Goal: Task Accomplishment & Management: Complete application form

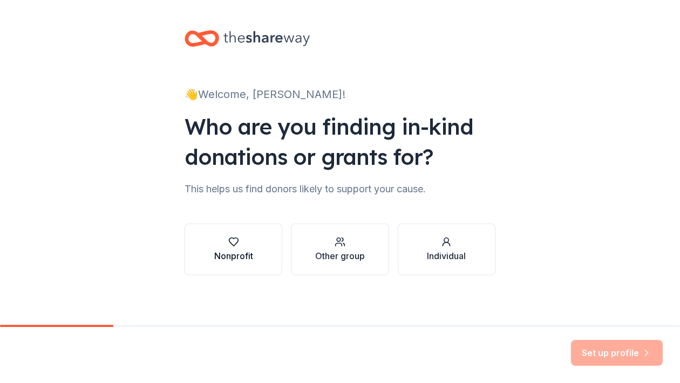
click at [243, 255] on div "Nonprofit" at bounding box center [233, 256] width 39 height 13
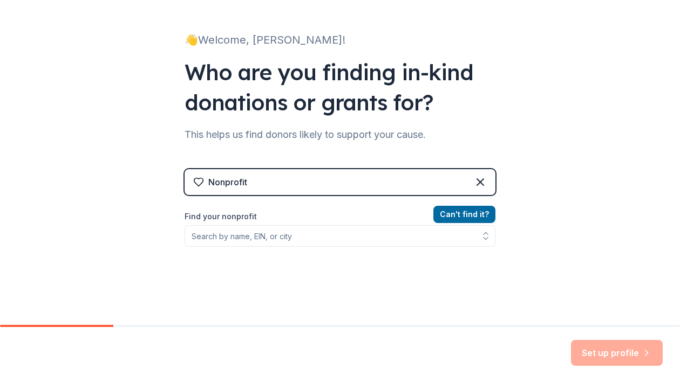
scroll to position [99, 0]
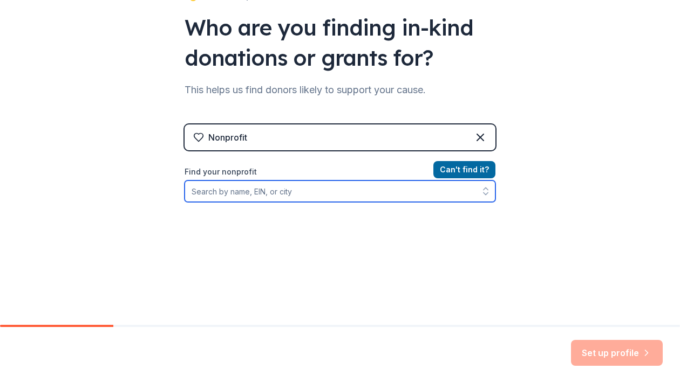
click at [280, 199] on input "Find your nonprofit" at bounding box center [339, 192] width 311 height 22
type input "South Hills Amateur Hockey"
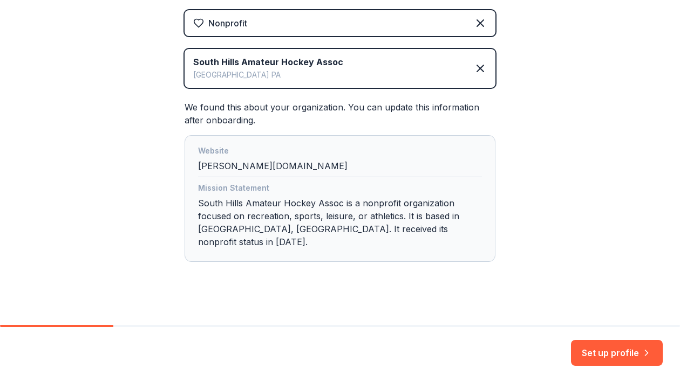
scroll to position [211, 0]
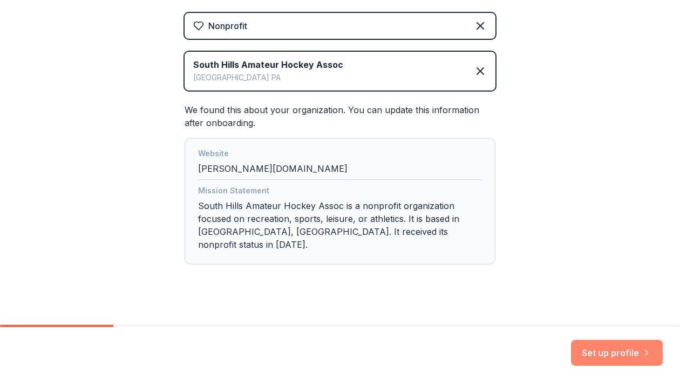
click at [627, 354] on button "Set up profile" at bounding box center [617, 353] width 92 height 26
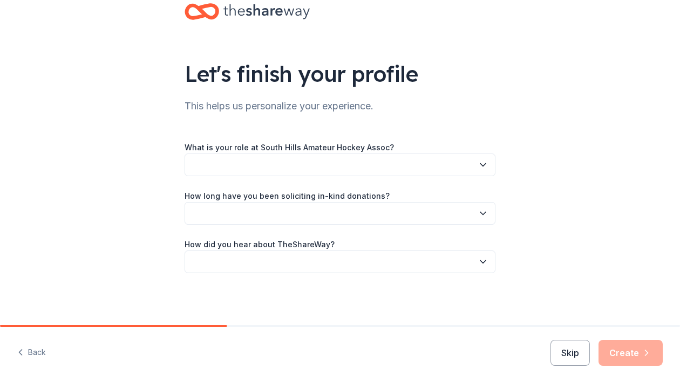
scroll to position [27, 0]
click at [485, 167] on icon "button" at bounding box center [482, 165] width 11 height 11
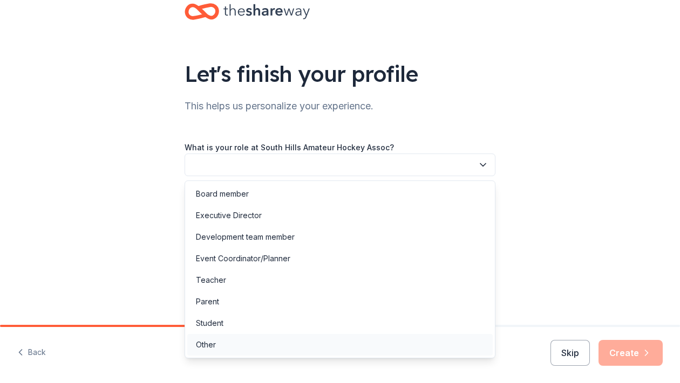
click at [252, 345] on div "Other" at bounding box center [339, 345] width 305 height 22
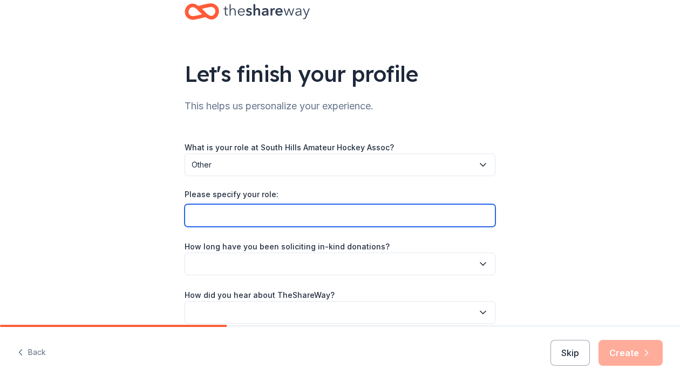
click at [353, 215] on input "Please specify your role:" at bounding box center [339, 215] width 311 height 23
type input "Sibling of Player"
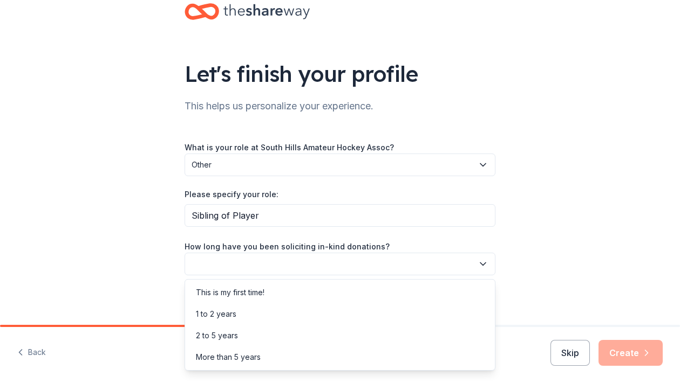
click at [337, 266] on button "button" at bounding box center [339, 264] width 311 height 23
click at [297, 296] on div "This is my first time!" at bounding box center [339, 293] width 305 height 22
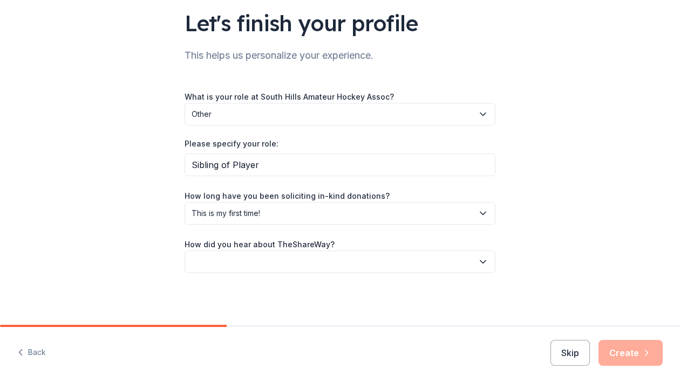
scroll to position [77, 0]
click at [305, 266] on button "button" at bounding box center [339, 262] width 311 height 23
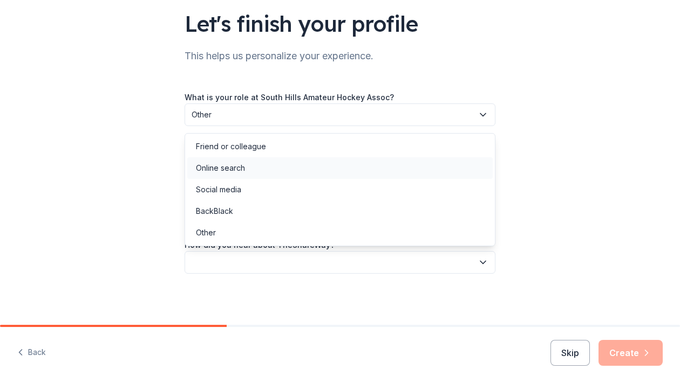
click at [293, 169] on div "Online search" at bounding box center [339, 168] width 305 height 22
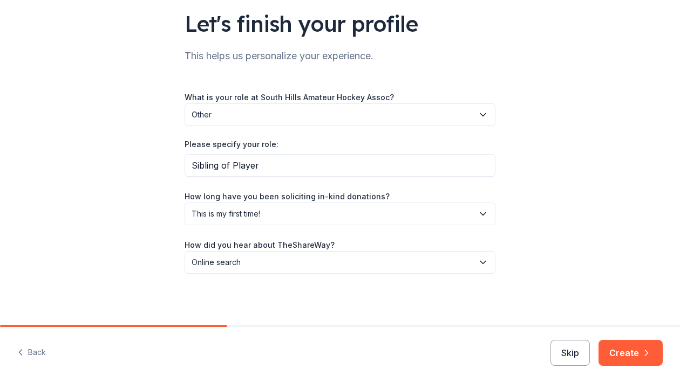
scroll to position [0, 0]
click at [613, 348] on button "Create" at bounding box center [630, 353] width 64 height 26
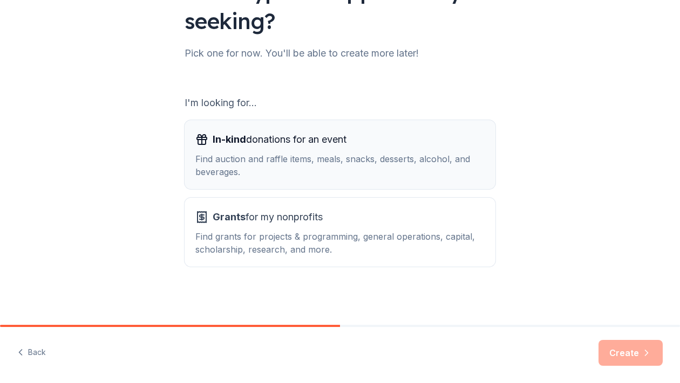
scroll to position [110, 0]
click at [370, 153] on div "Find auction and raffle items, meals, snacks, desserts, alcohol, and beverages." at bounding box center [339, 166] width 289 height 26
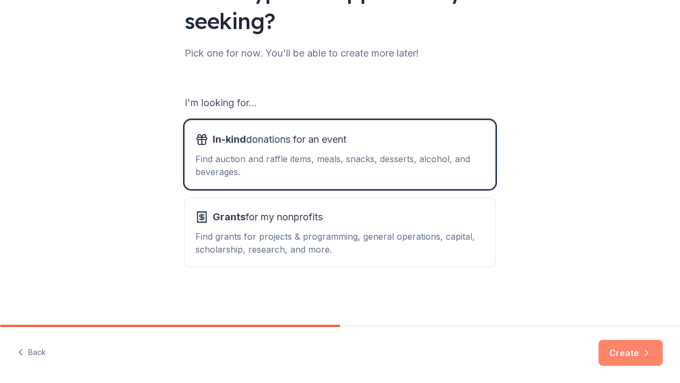
click at [614, 364] on button "Create" at bounding box center [630, 353] width 64 height 26
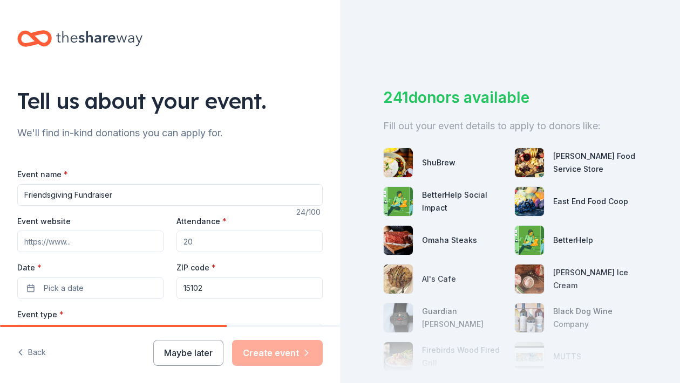
type input "Friendsgiving Fundraiser"
click at [208, 240] on input "Attendance *" at bounding box center [249, 242] width 146 height 22
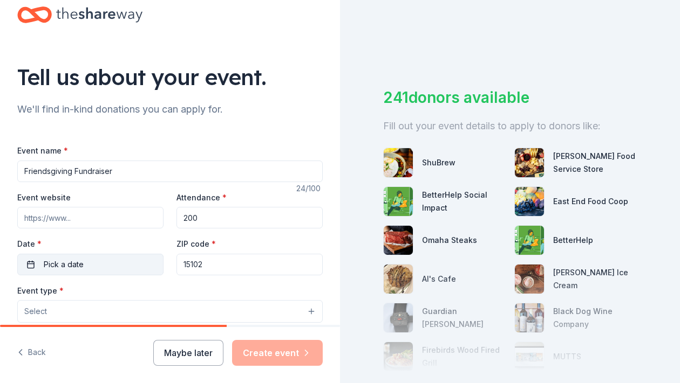
scroll to position [23, 0]
type input "200"
click at [85, 257] on button "Pick a date" at bounding box center [90, 266] width 146 height 22
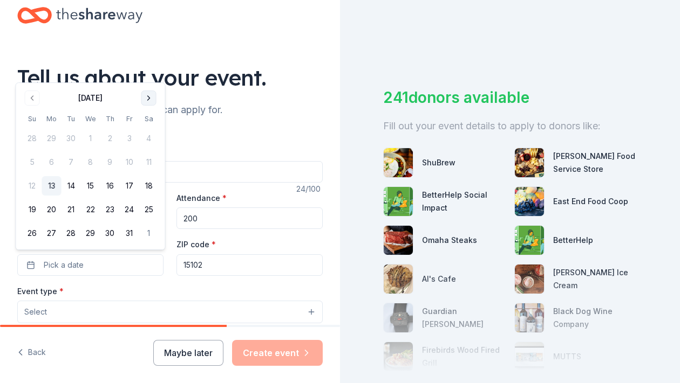
click at [149, 94] on button "Go to next month" at bounding box center [148, 98] width 15 height 15
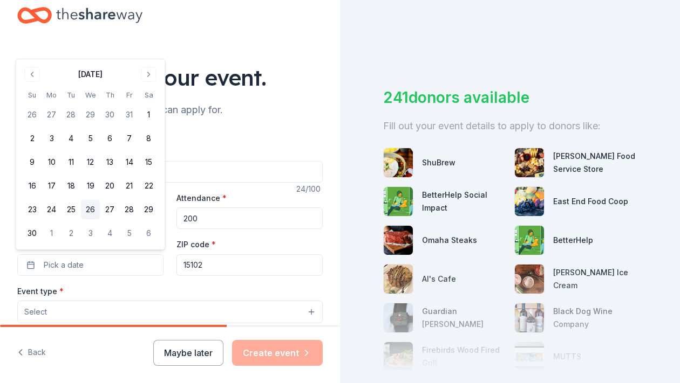
click at [91, 213] on button "26" at bounding box center [90, 209] width 19 height 19
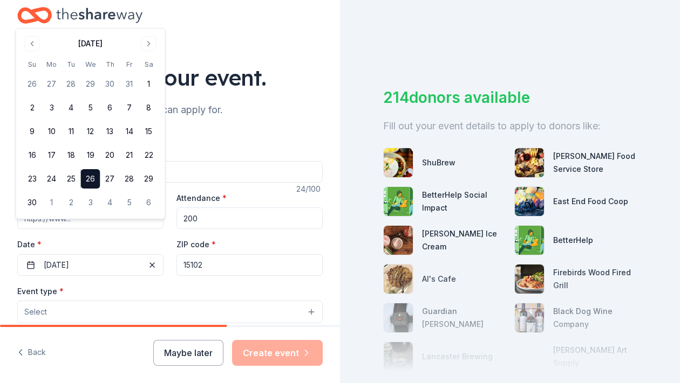
scroll to position [61, 0]
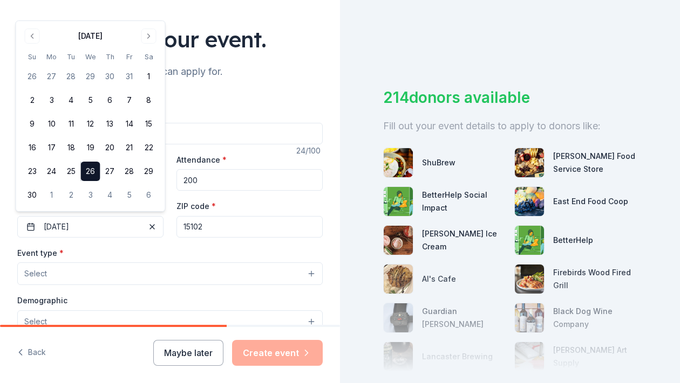
click at [227, 280] on button "Select" at bounding box center [169, 274] width 305 height 23
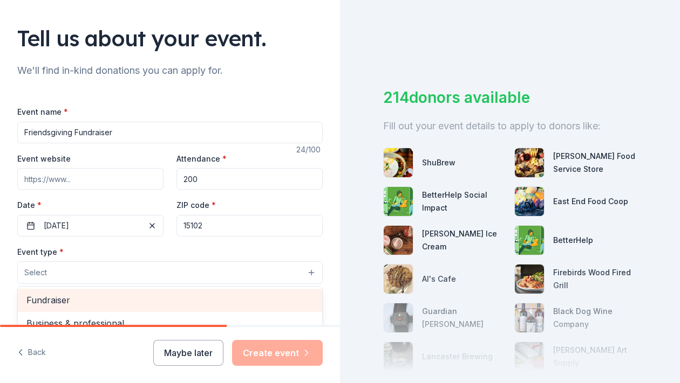
scroll to position [62, 0]
click at [150, 298] on span "Fundraiser" at bounding box center [169, 301] width 287 height 14
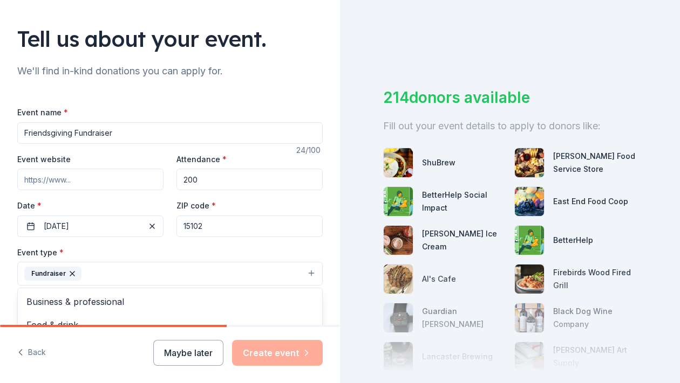
scroll to position [188, 0]
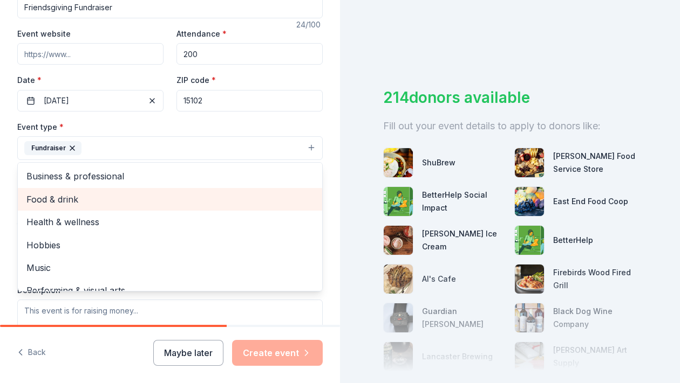
click at [136, 205] on span "Food & drink" at bounding box center [169, 200] width 287 height 14
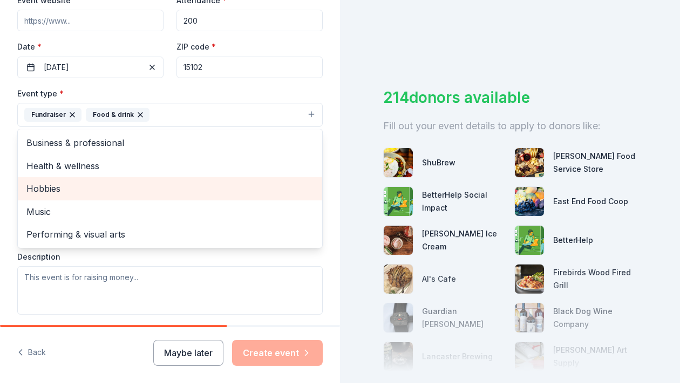
scroll to position [224, 0]
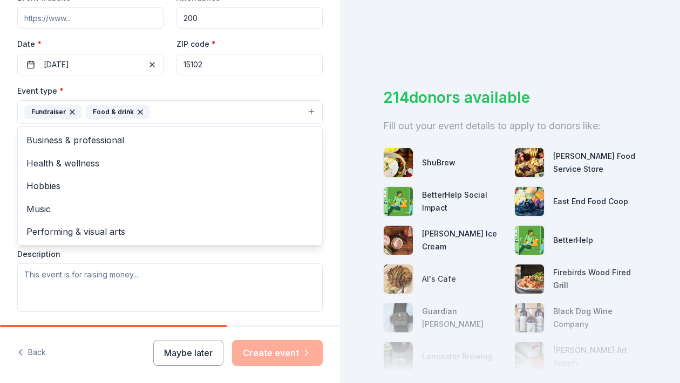
click at [290, 256] on div "Event type * Fundraiser Food & drink Business & professional Health & wellness …" at bounding box center [169, 198] width 305 height 228
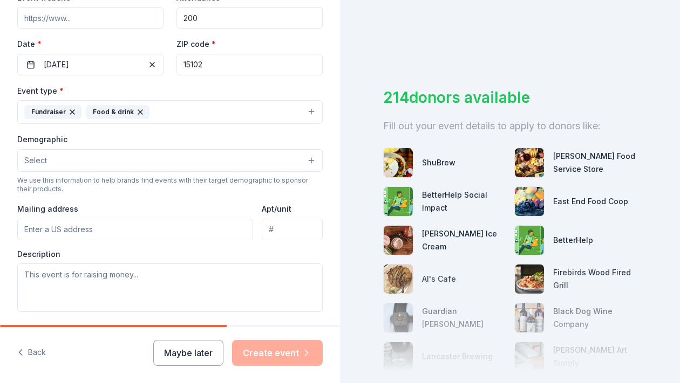
click at [311, 155] on button "Select" at bounding box center [169, 160] width 305 height 23
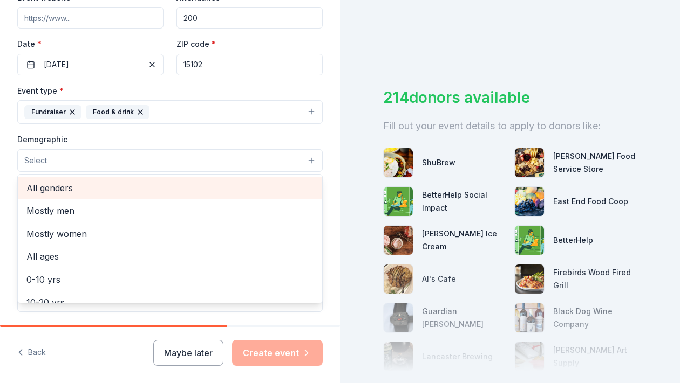
click at [289, 184] on span "All genders" at bounding box center [169, 188] width 287 height 14
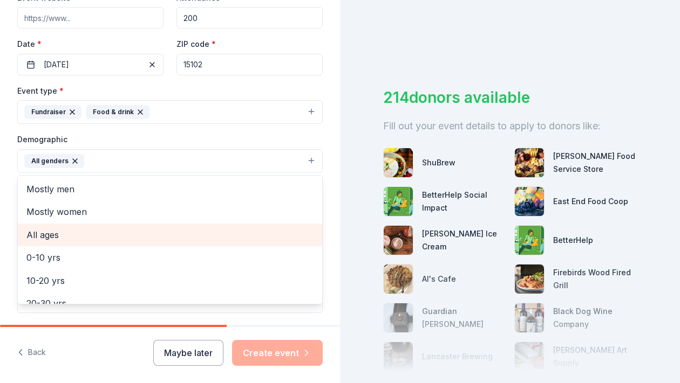
drag, startPoint x: 232, startPoint y: 250, endPoint x: 238, endPoint y: 229, distance: 21.9
click at [238, 229] on div "Mostly men Mostly women All ages 0-10 yrs 10-20 yrs 20-30 yrs 30-40 yrs 40-50 y…" at bounding box center [169, 239] width 305 height 129
click at [238, 229] on span "All ages" at bounding box center [169, 235] width 287 height 14
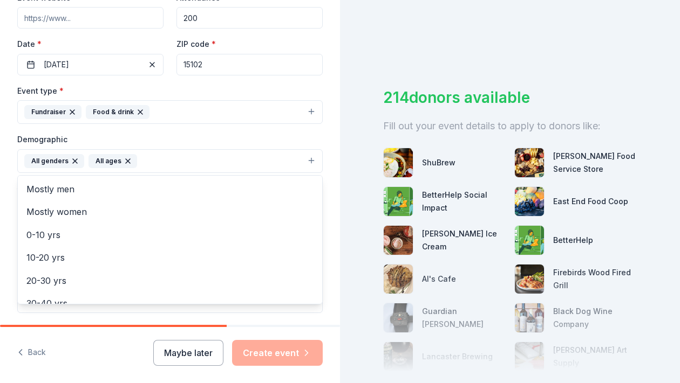
click at [314, 139] on div "Demographic All genders All ages Mostly men Mostly women 0-10 yrs 10-20 yrs 20-…" at bounding box center [169, 153] width 305 height 40
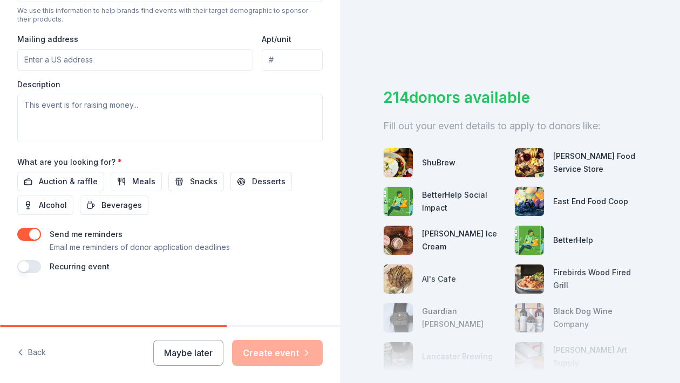
scroll to position [396, 0]
click at [78, 184] on span "Auction & raffle" at bounding box center [68, 181] width 59 height 13
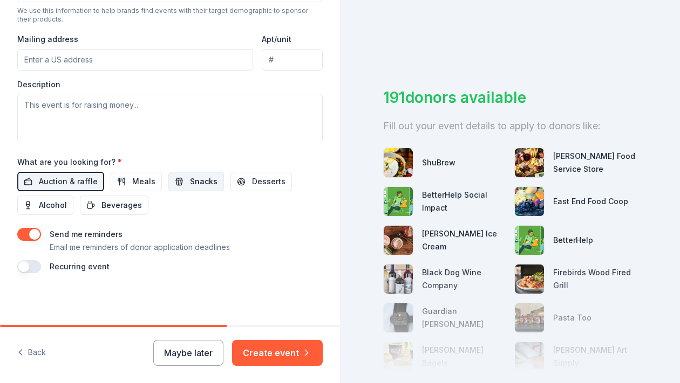
click at [208, 185] on span "Snacks" at bounding box center [204, 181] width 28 height 13
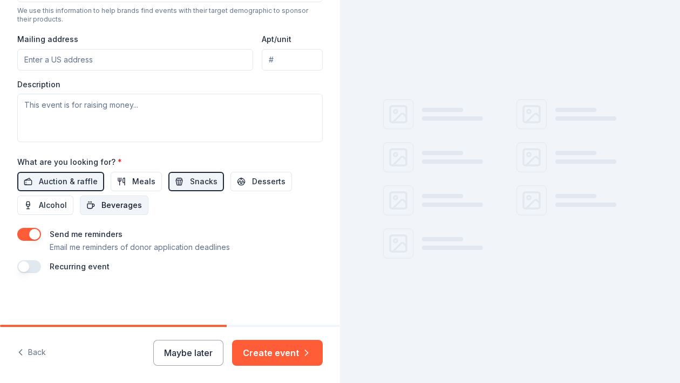
click at [112, 212] on button "Beverages" at bounding box center [114, 205] width 68 height 19
click at [263, 181] on span "Desserts" at bounding box center [268, 181] width 33 height 13
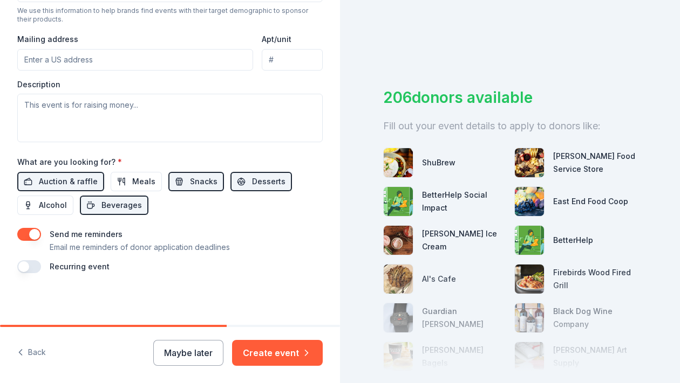
click at [33, 234] on button "button" at bounding box center [29, 234] width 24 height 13
click at [290, 355] on button "Create event" at bounding box center [277, 353] width 91 height 26
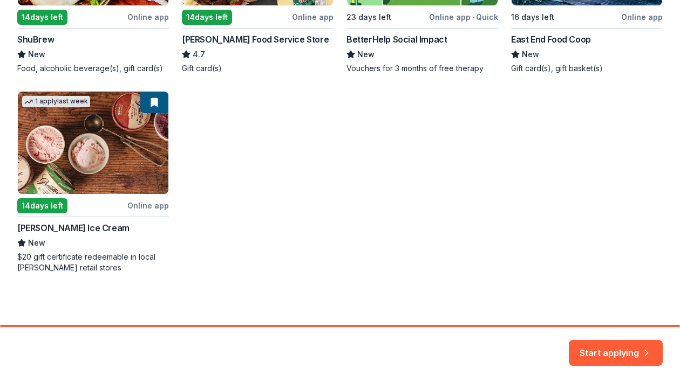
scroll to position [317, 0]
click at [91, 134] on div "Local 14 days left Online app ShuBrew New Food, alcoholic beverage(s), gift car…" at bounding box center [339, 87] width 645 height 371
click at [48, 99] on div "Local 14 days left Online app ShuBrew New Food, alcoholic beverage(s), gift car…" at bounding box center [339, 87] width 645 height 371
click at [37, 247] on div "Local 14 days left Online app ShuBrew New Food, alcoholic beverage(s), gift car…" at bounding box center [339, 87] width 645 height 371
click at [591, 342] on button "Start applying" at bounding box center [615, 347] width 94 height 26
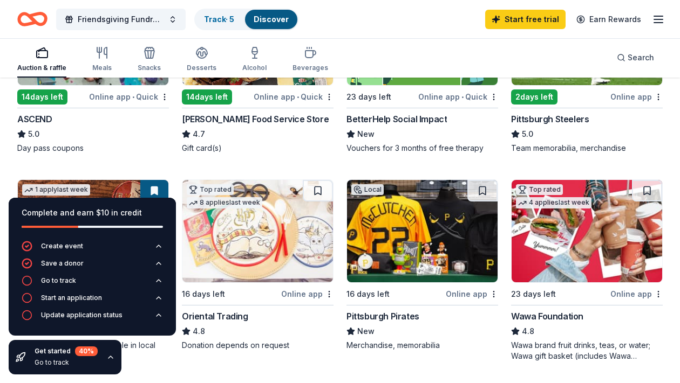
scroll to position [292, 0]
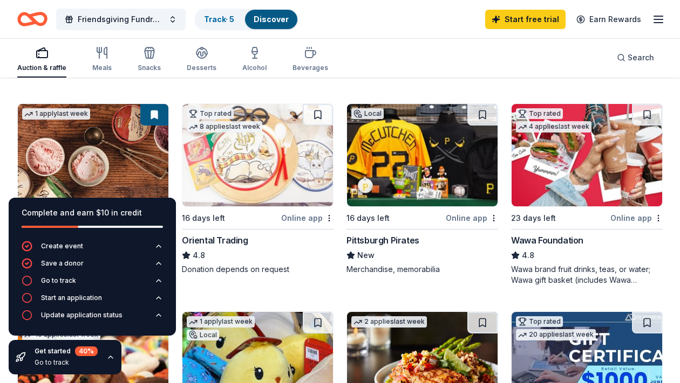
click at [395, 155] on img at bounding box center [422, 155] width 150 height 102
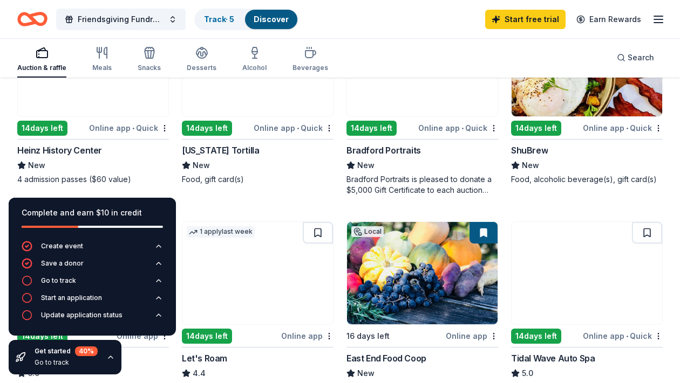
scroll to position [797, 0]
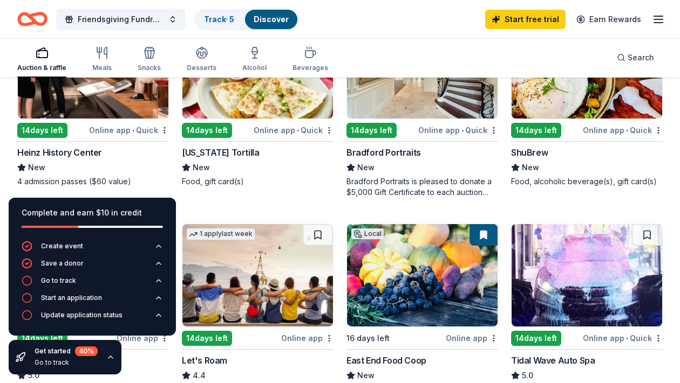
click at [107, 103] on img at bounding box center [93, 67] width 150 height 102
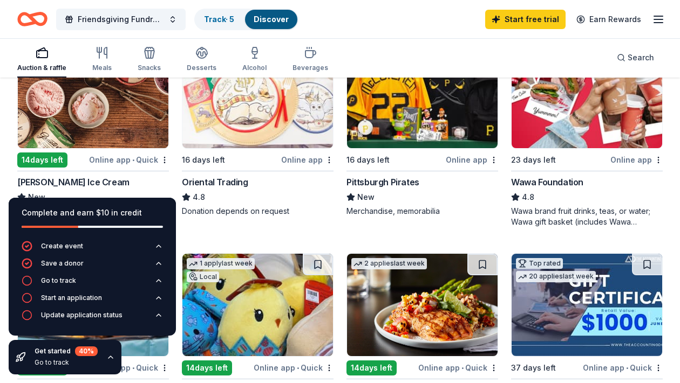
scroll to position [348, 0]
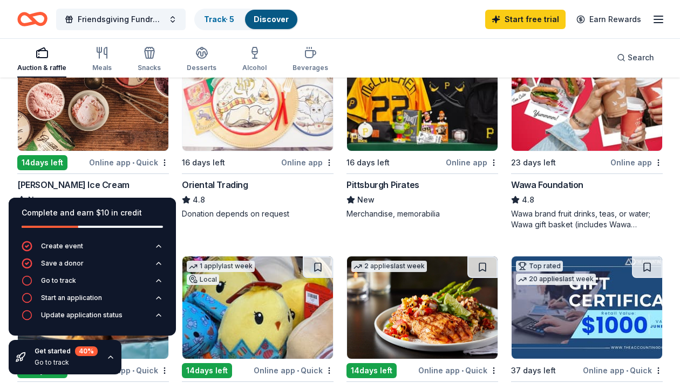
click at [84, 121] on img at bounding box center [93, 100] width 150 height 102
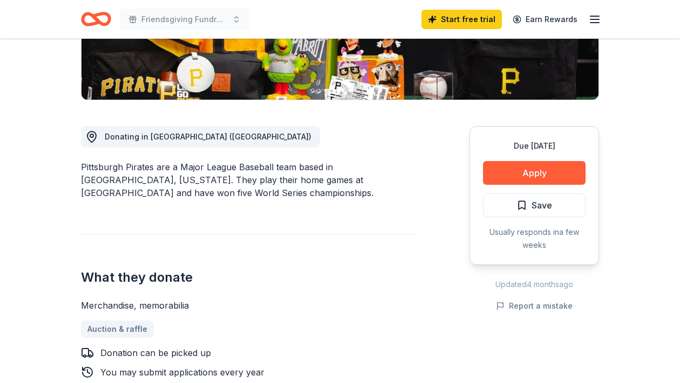
scroll to position [230, 0]
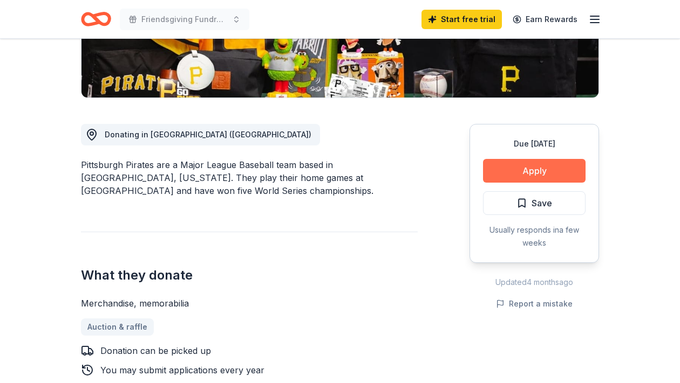
click at [508, 172] on button "Apply" at bounding box center [534, 171] width 102 height 24
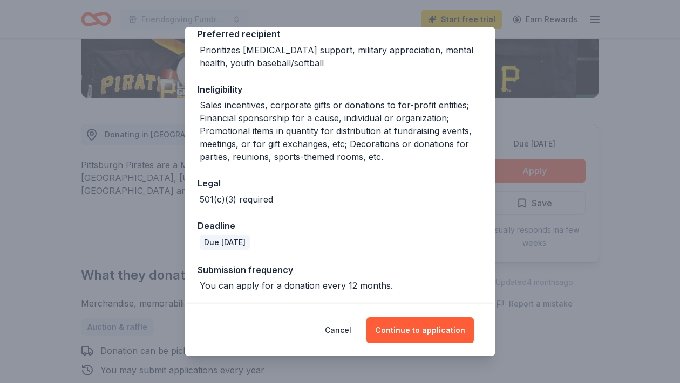
scroll to position [172, 0]
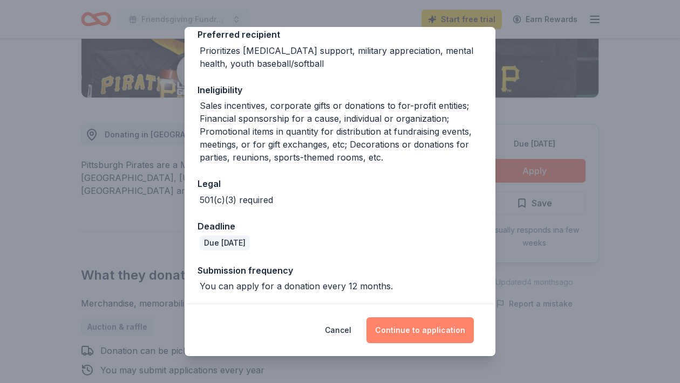
click at [418, 335] on button "Continue to application" at bounding box center [419, 331] width 107 height 26
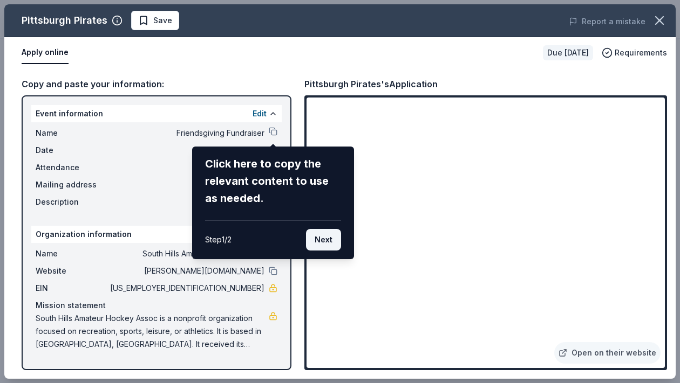
click at [319, 241] on button "Next" at bounding box center [323, 240] width 35 height 22
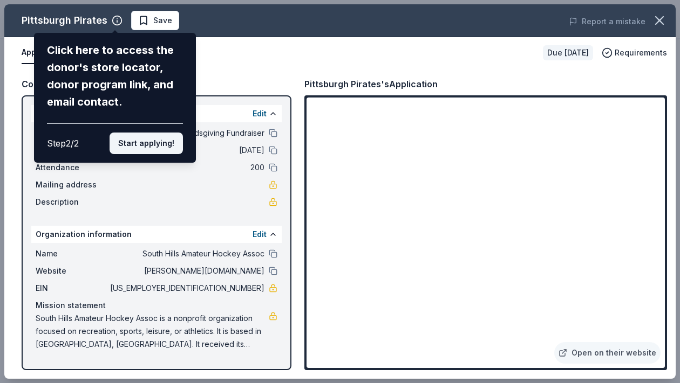
click at [150, 133] on button "Start applying!" at bounding box center [145, 144] width 73 height 22
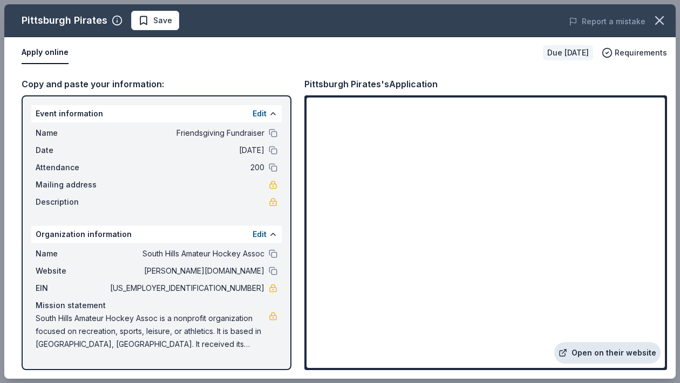
click at [620, 348] on link "Open on their website" at bounding box center [607, 353] width 106 height 22
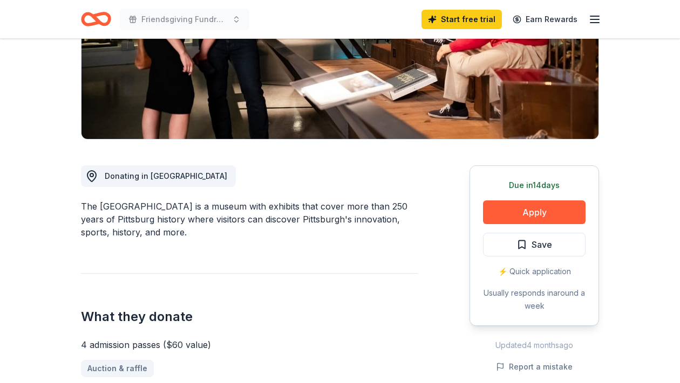
scroll to position [207, 0]
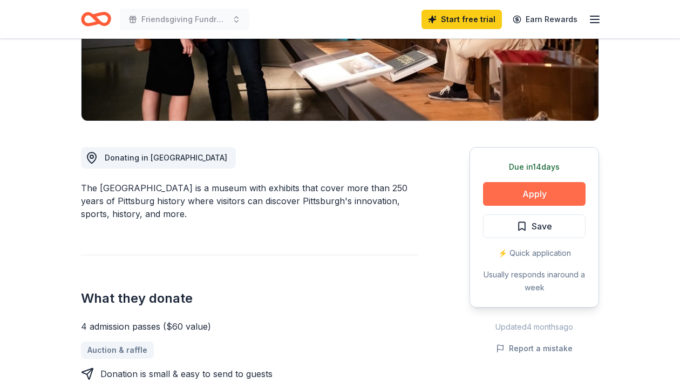
click at [532, 192] on button "Apply" at bounding box center [534, 194] width 102 height 24
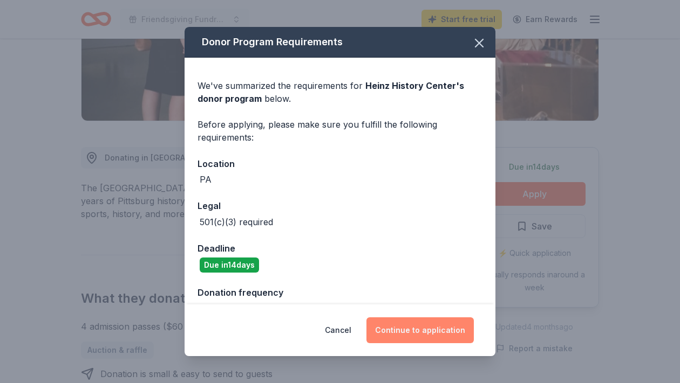
click at [396, 329] on button "Continue to application" at bounding box center [419, 331] width 107 height 26
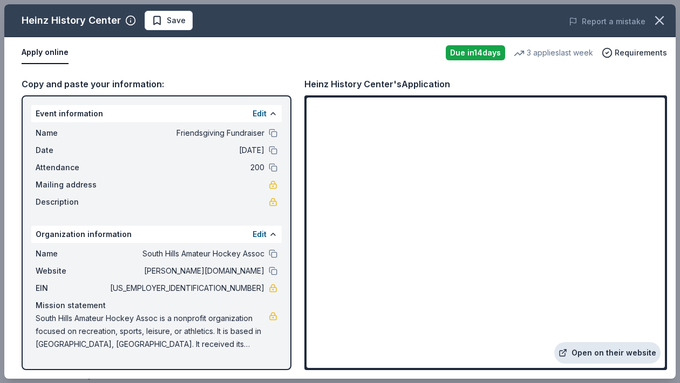
click at [631, 353] on link "Open on their website" at bounding box center [607, 353] width 106 height 22
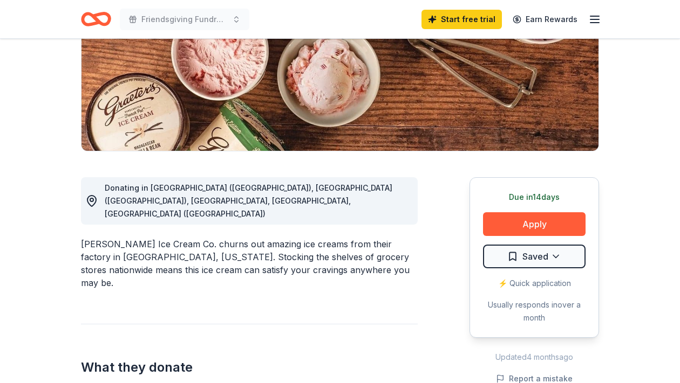
scroll to position [210, 0]
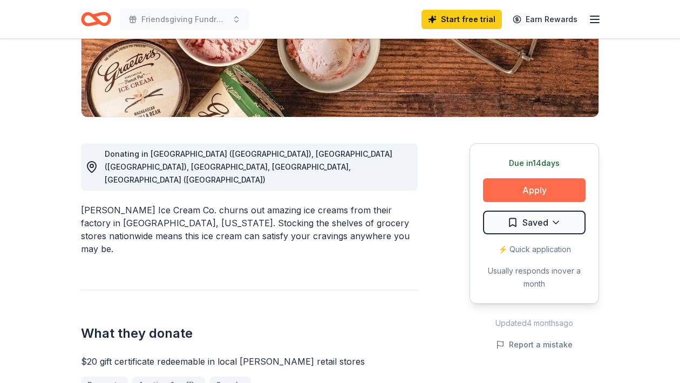
click at [550, 193] on button "Apply" at bounding box center [534, 191] width 102 height 24
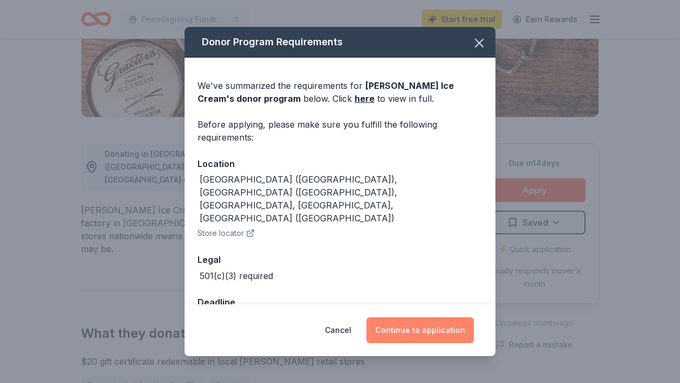
click at [412, 330] on button "Continue to application" at bounding box center [419, 331] width 107 height 26
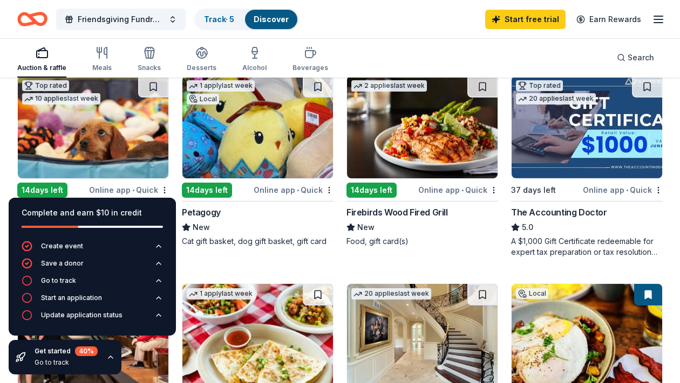
scroll to position [529, 0]
click at [403, 154] on img at bounding box center [422, 127] width 150 height 102
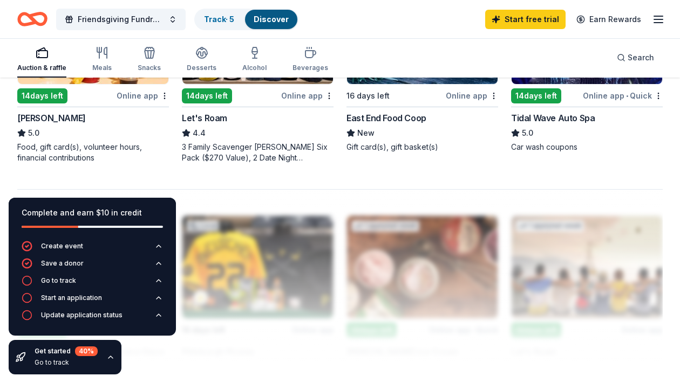
scroll to position [964, 0]
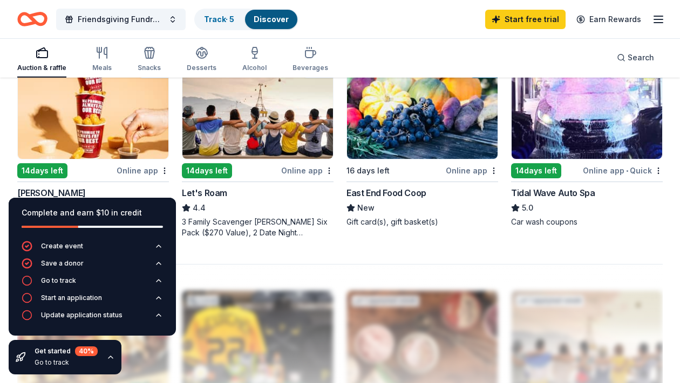
click at [115, 120] on img at bounding box center [93, 108] width 150 height 102
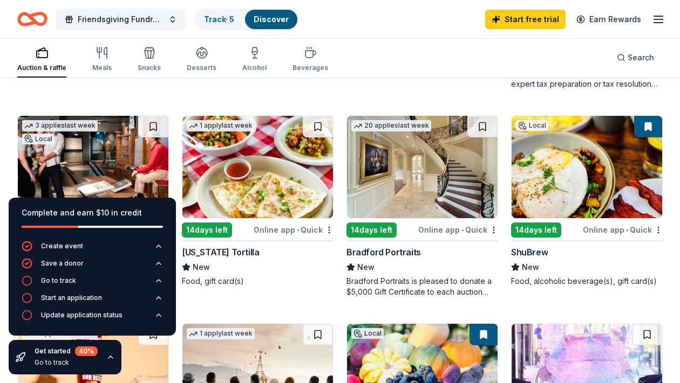
scroll to position [696, 0]
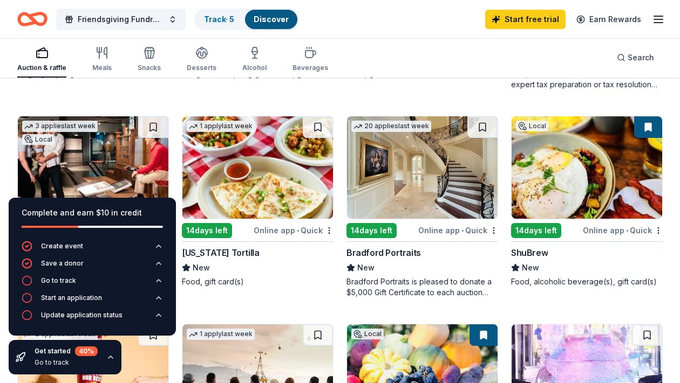
click at [419, 172] on img at bounding box center [422, 168] width 150 height 102
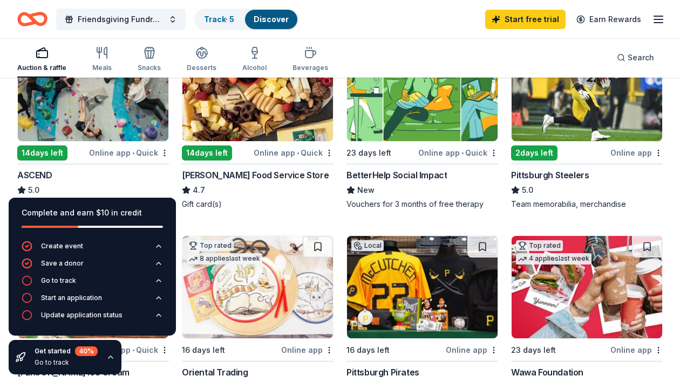
scroll to position [187, 0]
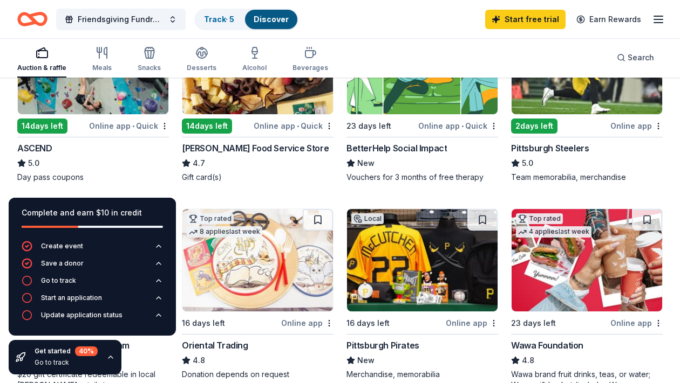
click at [114, 95] on img at bounding box center [93, 63] width 150 height 102
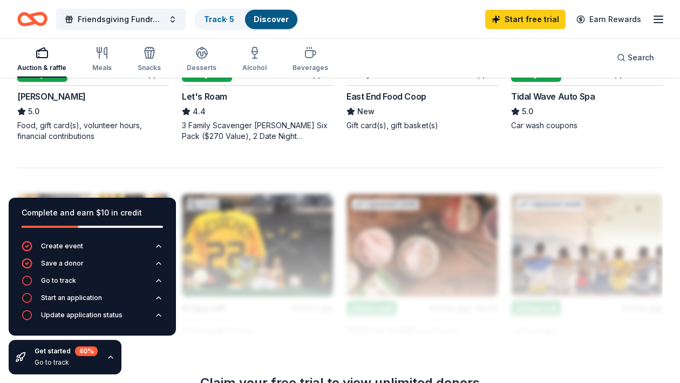
scroll to position [1093, 0]
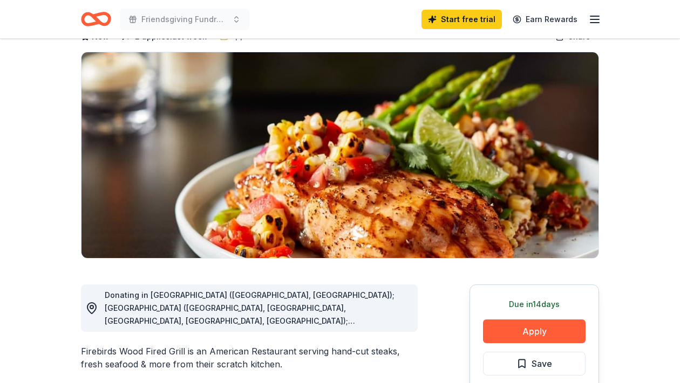
scroll to position [149, 0]
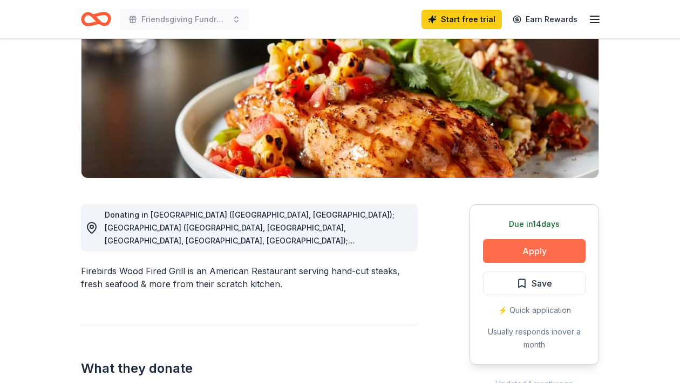
click at [537, 247] on button "Apply" at bounding box center [534, 251] width 102 height 24
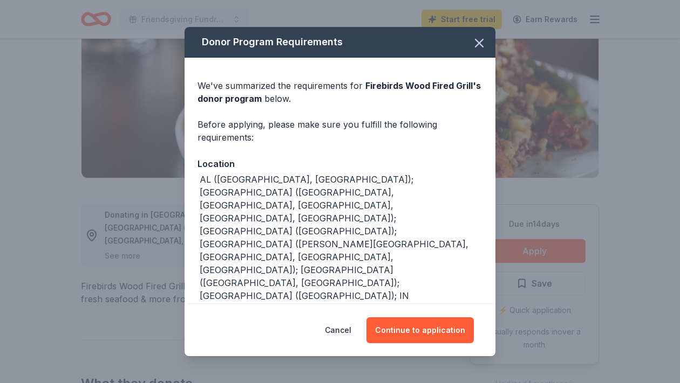
scroll to position [12, 0]
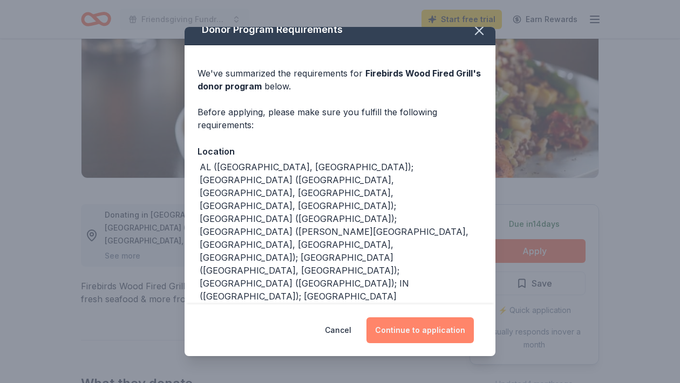
click at [418, 333] on button "Continue to application" at bounding box center [419, 331] width 107 height 26
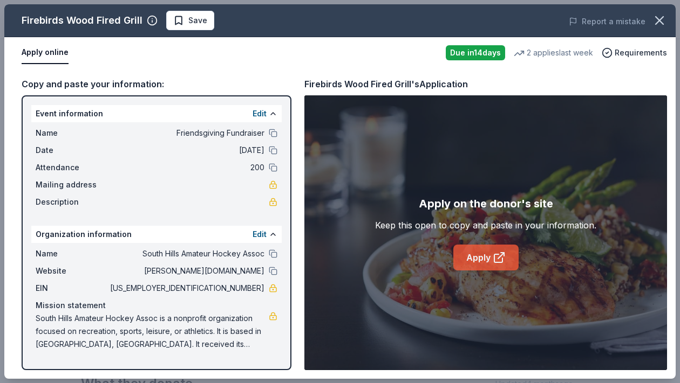
click at [482, 258] on link "Apply" at bounding box center [485, 258] width 65 height 26
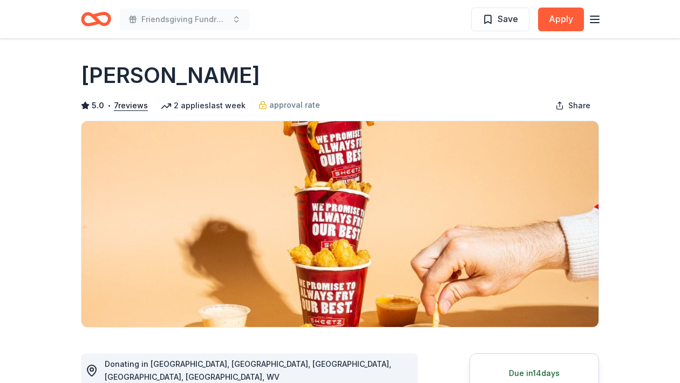
scroll to position [205, 0]
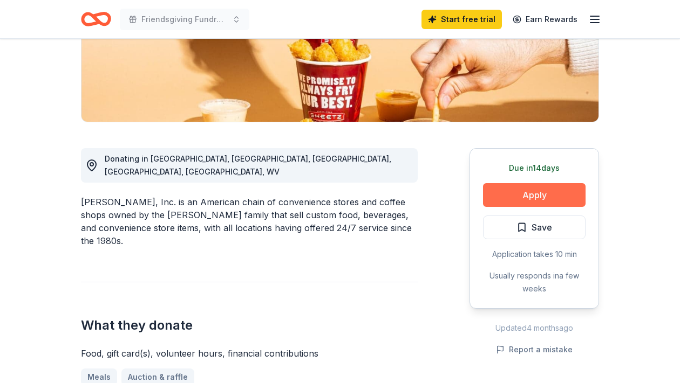
click at [554, 200] on button "Apply" at bounding box center [534, 195] width 102 height 24
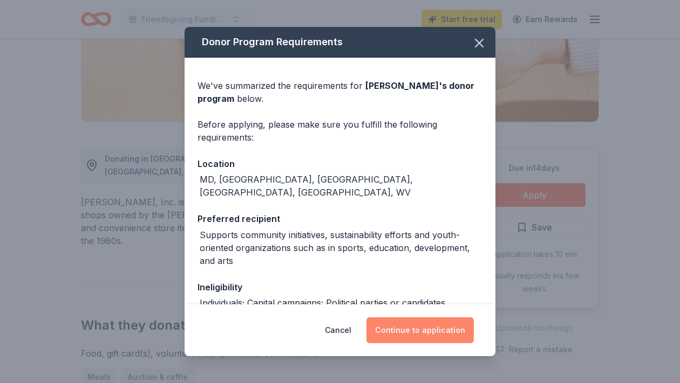
click at [441, 337] on button "Continue to application" at bounding box center [419, 331] width 107 height 26
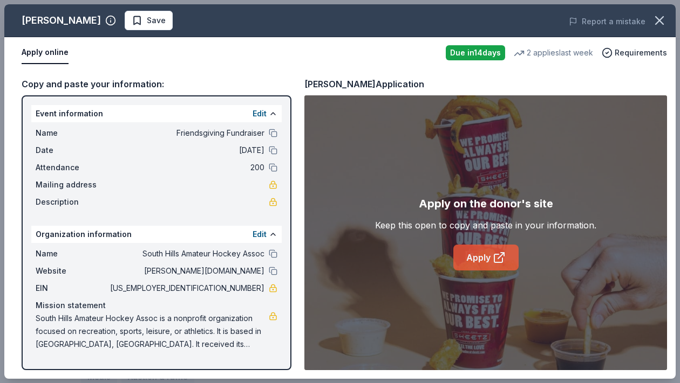
click at [490, 264] on link "Apply" at bounding box center [485, 258] width 65 height 26
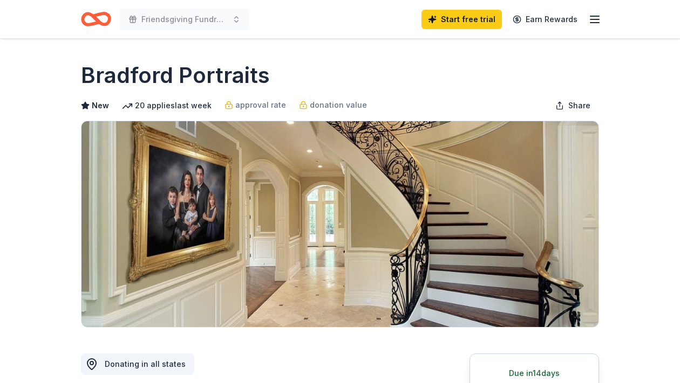
scroll to position [1, 0]
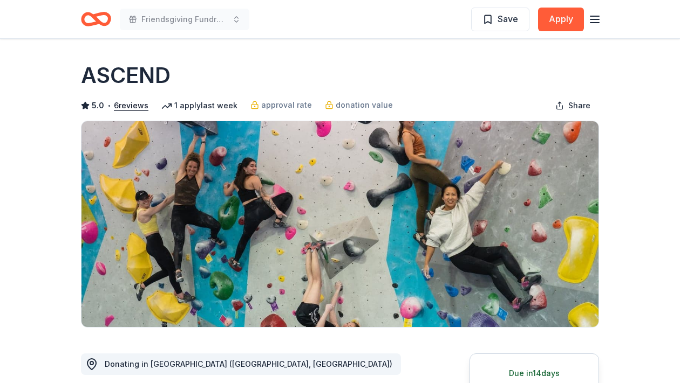
scroll to position [98, 0]
